Goal: Book appointment/travel/reservation

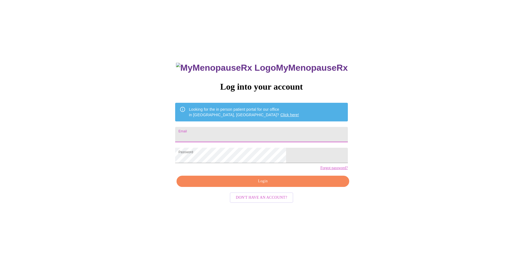
click at [223, 131] on input "Email" at bounding box center [261, 134] width 172 height 15
type input "[EMAIL_ADDRESS][DOMAIN_NAME]"
click at [264, 185] on span "Login" at bounding box center [263, 181] width 160 height 7
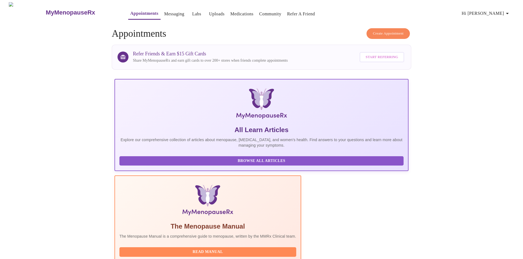
scroll to position [142, 0]
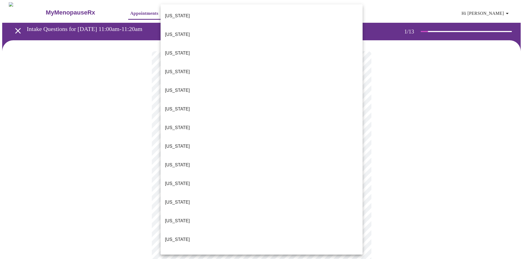
click at [275, 122] on body "MyMenopauseRx Appointments Messaging Labs Uploads Medications Community Refer a…" at bounding box center [263, 252] width 522 height 501
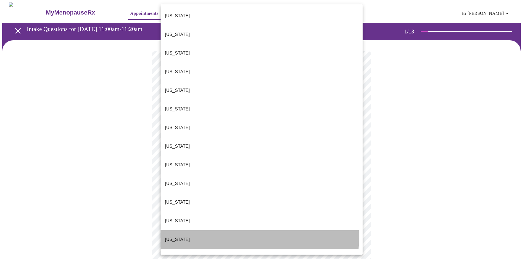
click at [188, 230] on li "[US_STATE]" at bounding box center [262, 239] width 202 height 19
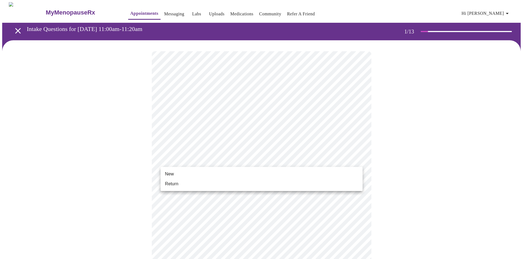
click at [177, 158] on body "MyMenopauseRx Appointments Messaging Labs Uploads Medications Community Refer a…" at bounding box center [263, 251] width 522 height 498
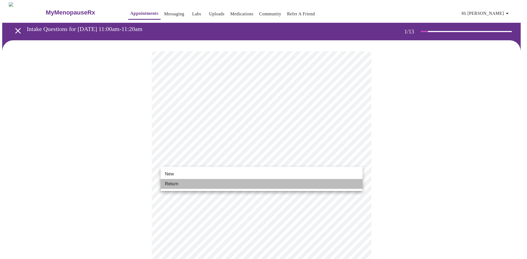
click at [182, 183] on li "Return" at bounding box center [262, 184] width 202 height 10
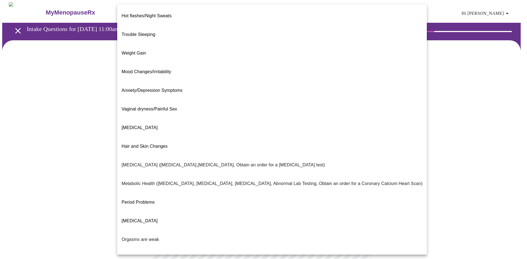
click at [251, 114] on body "MyMenopauseRx Appointments Messaging Labs Uploads Medications Community Refer a…" at bounding box center [263, 167] width 522 height 330
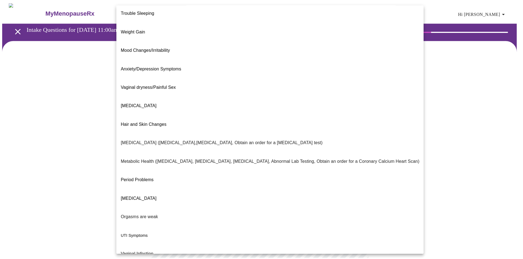
scroll to position [25, 0]
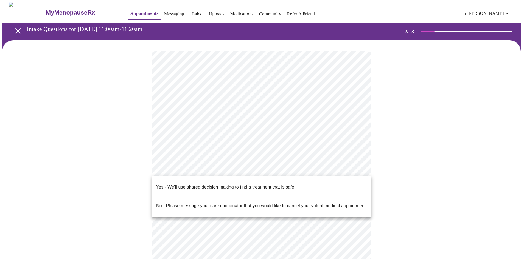
click at [208, 172] on body "MyMenopauseRx Appointments Messaging Labs Uploads Medications Community Refer a…" at bounding box center [263, 165] width 522 height 327
click at [196, 187] on span "Yes - We'll use shared decision making to find a treatment that is safe!" at bounding box center [225, 187] width 139 height 15
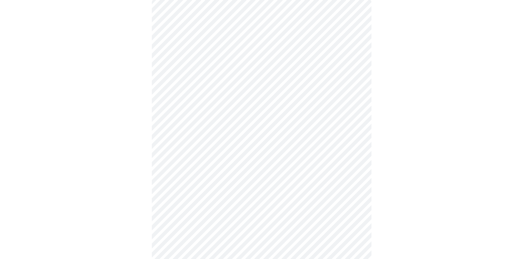
scroll to position [0, 0]
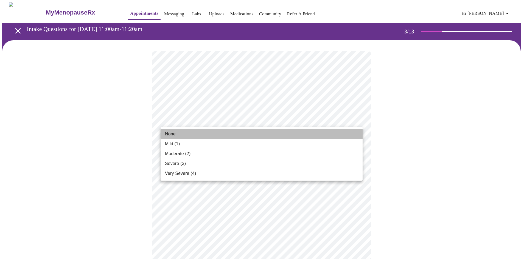
click at [213, 134] on li "None" at bounding box center [262, 134] width 202 height 10
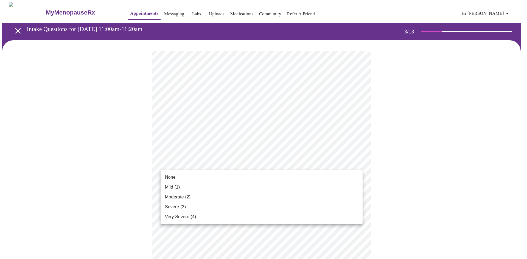
click at [171, 181] on li "None" at bounding box center [262, 178] width 202 height 10
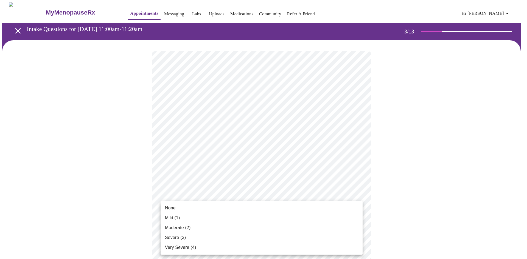
click at [188, 220] on li "Mild (1)" at bounding box center [262, 218] width 202 height 10
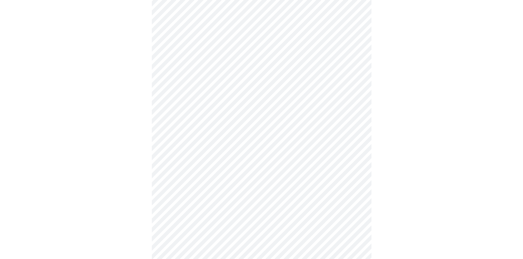
scroll to position [161, 0]
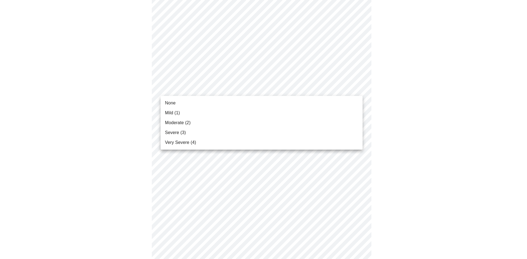
click at [254, 90] on body "MyMenopauseRx Appointments Messaging Labs Uploads Medications Community Refer a…" at bounding box center [263, 194] width 522 height 707
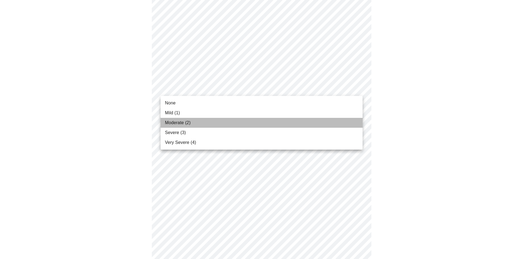
click at [212, 122] on li "Moderate (2)" at bounding box center [262, 123] width 202 height 10
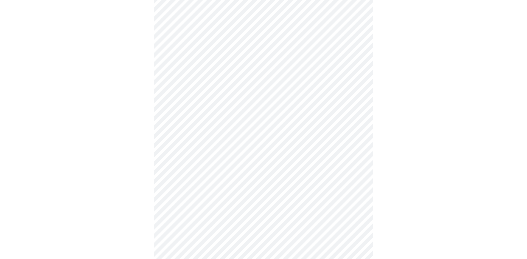
click at [204, 123] on body "MyMenopauseRx Appointments Messaging Labs Uploads Medications Community Refer a…" at bounding box center [263, 190] width 522 height 699
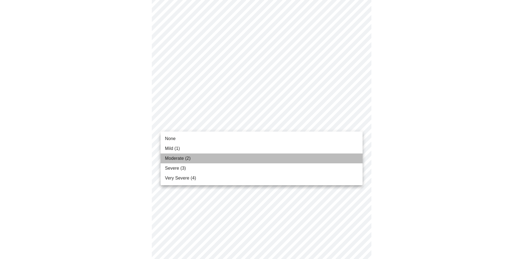
click at [184, 157] on span "Moderate (2)" at bounding box center [178, 158] width 26 height 7
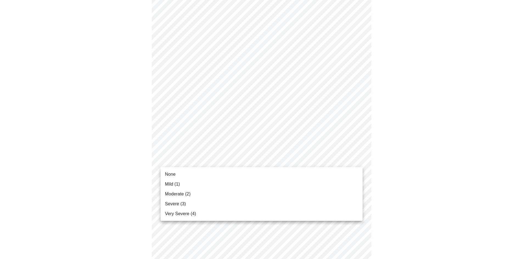
click at [184, 157] on body "MyMenopauseRx Appointments Messaging Labs Uploads Medications Community Refer a…" at bounding box center [263, 186] width 522 height 691
click at [173, 193] on span "Moderate (2)" at bounding box center [178, 194] width 26 height 7
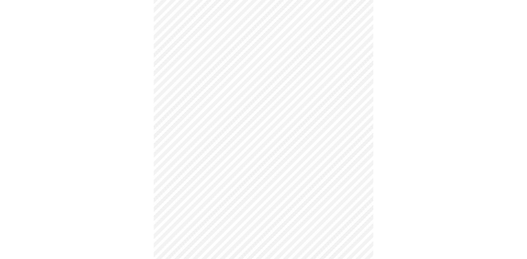
click at [198, 207] on body "MyMenopauseRx Appointments Messaging Labs Uploads Medications Community Refer a…" at bounding box center [263, 183] width 522 height 684
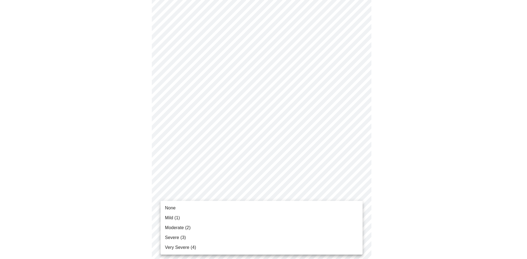
click at [180, 237] on span "Severe (3)" at bounding box center [175, 238] width 21 height 7
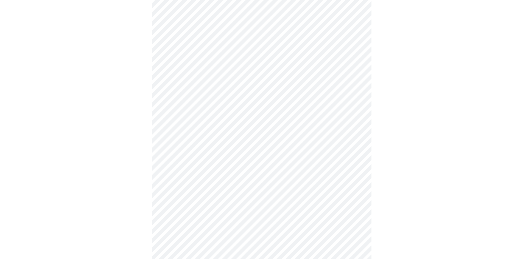
scroll to position [322, 0]
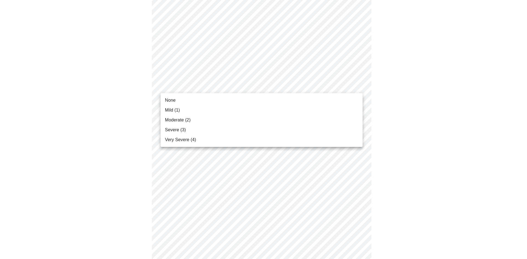
click at [214, 88] on body "MyMenopauseRx Appointments Messaging Labs Uploads Medications Community Refer a…" at bounding box center [263, 18] width 522 height 676
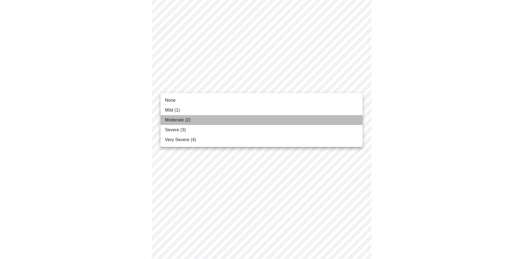
click at [188, 119] on span "Moderate (2)" at bounding box center [178, 120] width 26 height 7
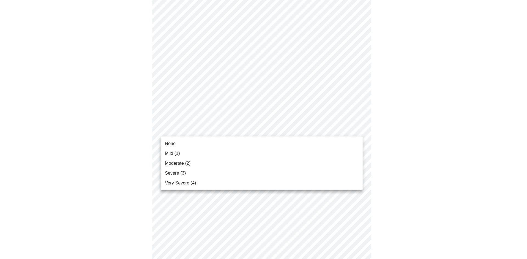
click at [187, 128] on body "MyMenopauseRx Appointments Messaging Labs Uploads Medications Community Refer a…" at bounding box center [263, 14] width 522 height 668
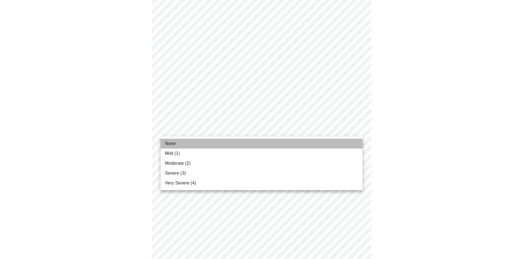
click at [181, 147] on li "None" at bounding box center [262, 144] width 202 height 10
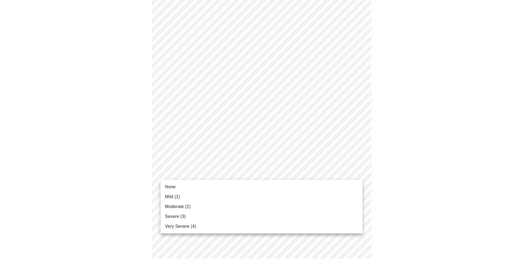
click at [182, 174] on body "MyMenopauseRx Appointments Messaging Labs Uploads Medications Community Refer a…" at bounding box center [263, 10] width 522 height 661
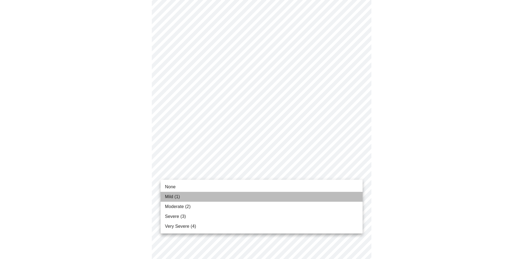
click at [184, 195] on li "Mild (1)" at bounding box center [262, 197] width 202 height 10
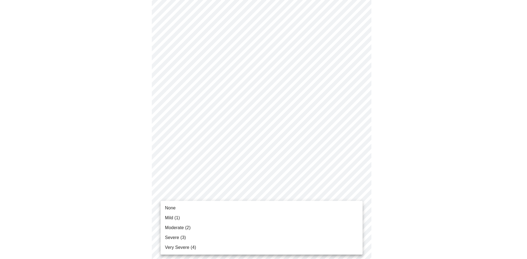
click at [231, 213] on body "MyMenopauseRx Appointments Messaging Labs Uploads Medications Community Refer a…" at bounding box center [263, 6] width 522 height 653
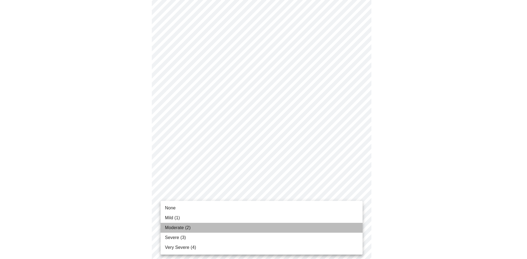
click at [196, 227] on li "Moderate (2)" at bounding box center [262, 228] width 202 height 10
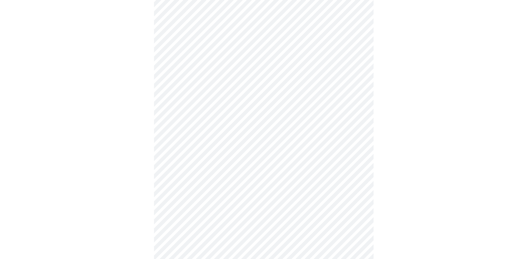
scroll to position [252, 0]
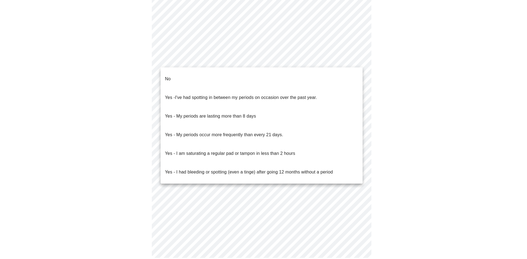
click at [223, 62] on body "MyMenopauseRx Appointments Messaging Labs Uploads Medications Community Refer a…" at bounding box center [263, 9] width 522 height 519
click at [207, 78] on li "No" at bounding box center [262, 79] width 202 height 19
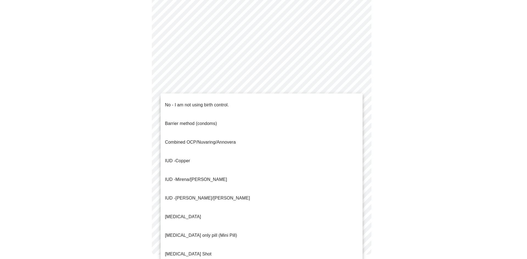
click at [196, 99] on body "MyMenopauseRx Appointments Messaging Labs Uploads Medications Community Refer a…" at bounding box center [263, 8] width 522 height 516
click at [191, 102] on p "No - I am not using birth control." at bounding box center [197, 105] width 64 height 7
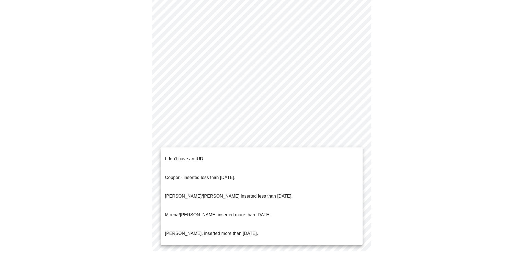
click at [196, 140] on body "MyMenopauseRx Appointments Messaging Labs Uploads Medications Community Refer a…" at bounding box center [263, 6] width 522 height 513
click at [196, 156] on p "I don't have an IUD." at bounding box center [185, 159] width 40 height 7
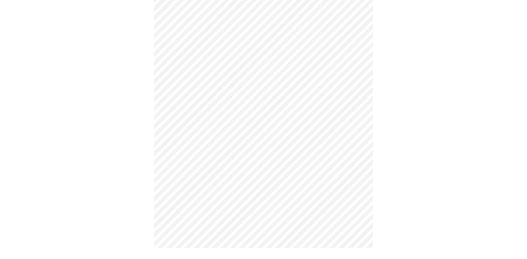
scroll to position [250, 0]
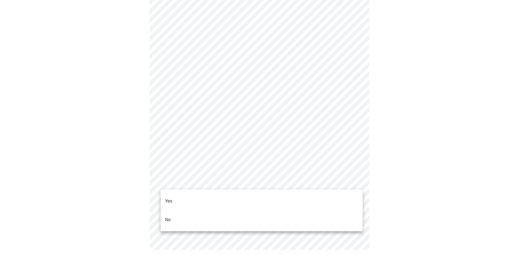
click at [209, 181] on body "MyMenopauseRx Appointments Messaging Labs Uploads Medications Community Refer a…" at bounding box center [261, 7] width 518 height 510
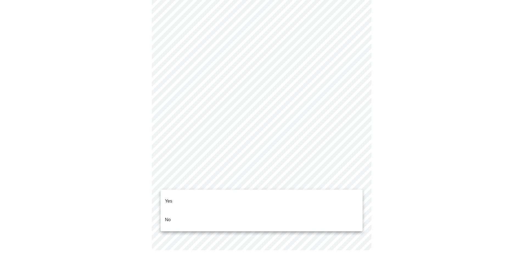
click at [202, 196] on li "Yes" at bounding box center [262, 201] width 202 height 19
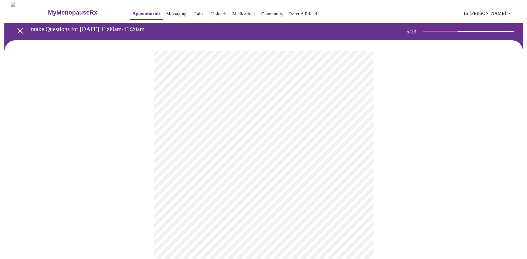
scroll to position [146, 0]
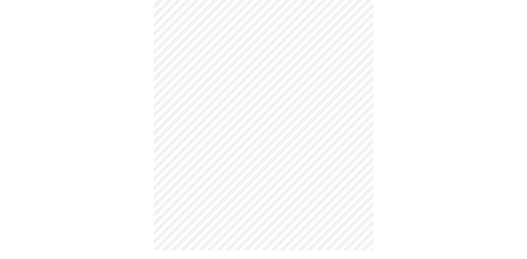
click at [238, 45] on body "MyMenopauseRx Appointments Messaging Labs Uploads Medications Community Refer a…" at bounding box center [263, 59] width 522 height 406
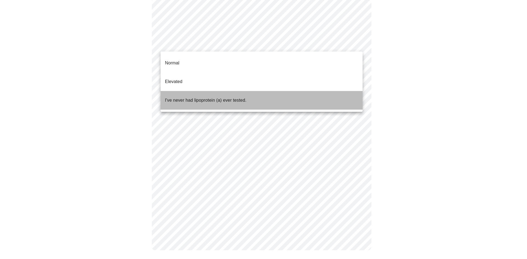
click at [217, 97] on p "I've never had lipoprotein (a) ever tested." at bounding box center [205, 100] width 81 height 7
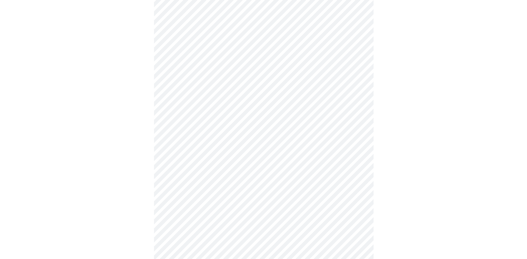
scroll to position [1489, 0]
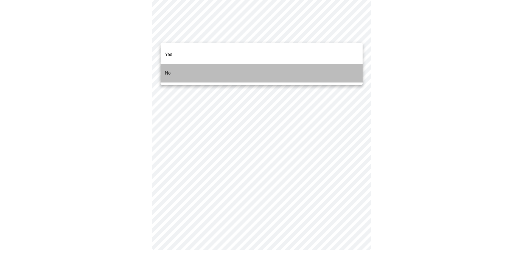
click at [190, 64] on li "No" at bounding box center [262, 73] width 202 height 19
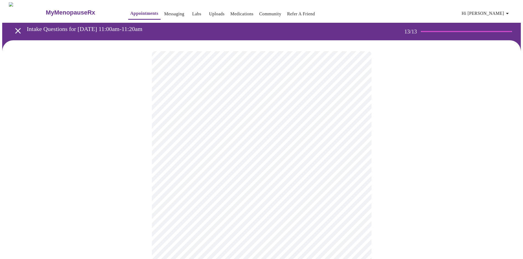
scroll to position [256, 0]
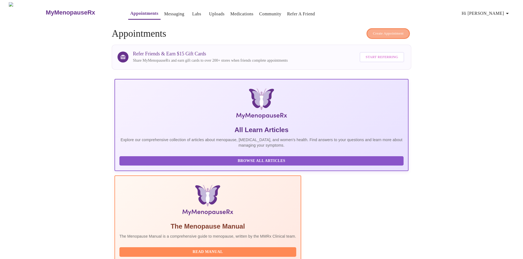
click at [390, 28] on button "Create Appointment" at bounding box center [387, 33] width 43 height 11
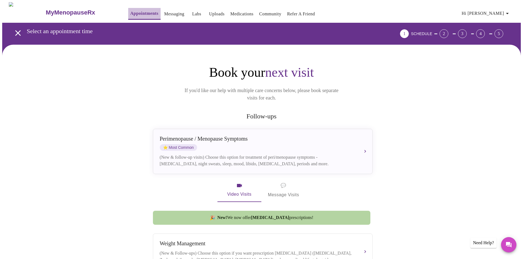
click at [130, 10] on link "Appointments" at bounding box center [144, 14] width 28 height 8
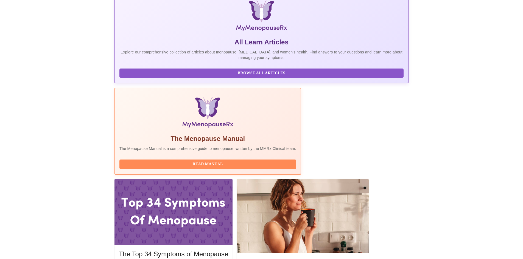
scroll to position [99, 0]
